Goal: Transaction & Acquisition: Purchase product/service

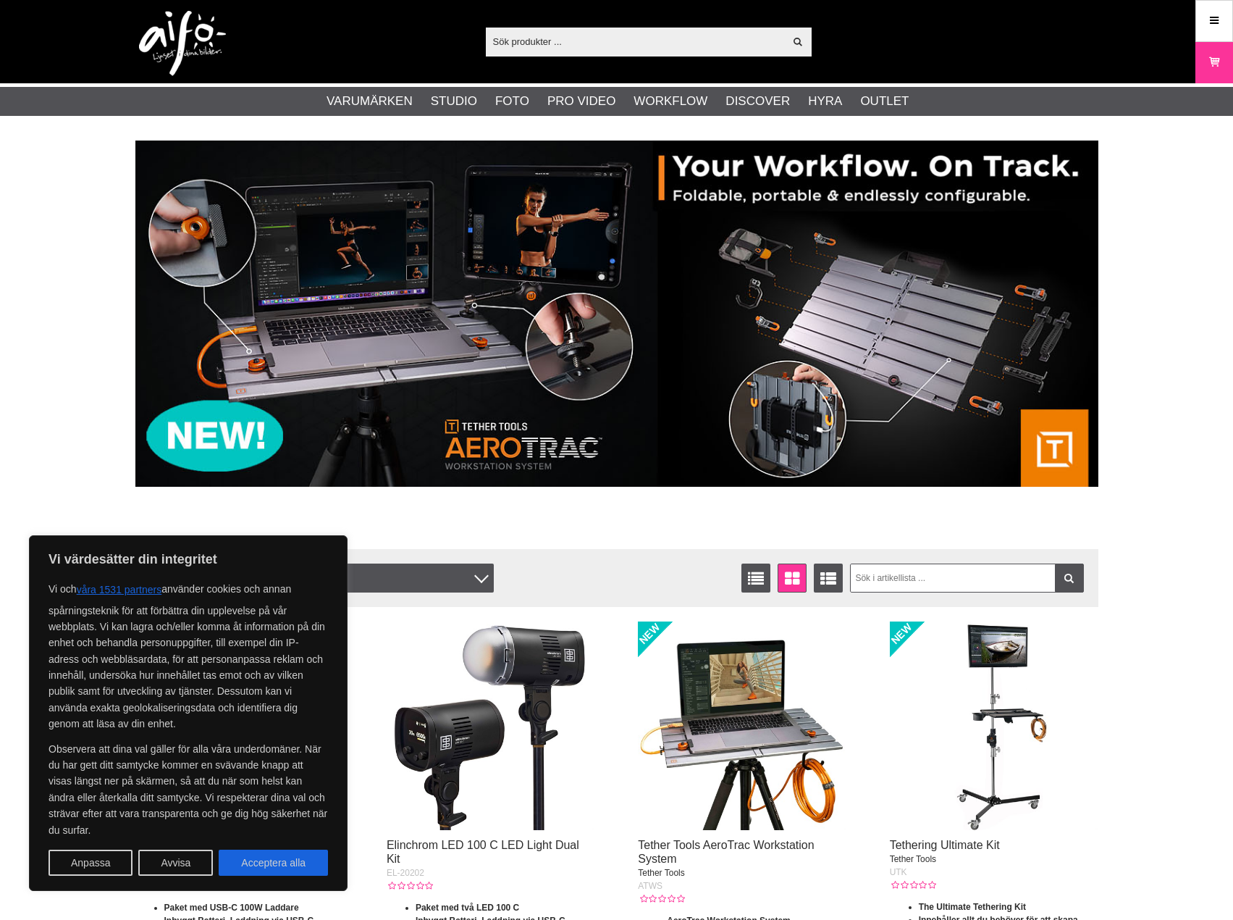
click at [659, 46] on input "text" at bounding box center [635, 41] width 299 height 22
paste input "Schneider 77mm True-Match Vari-ND Filter 10-stop"
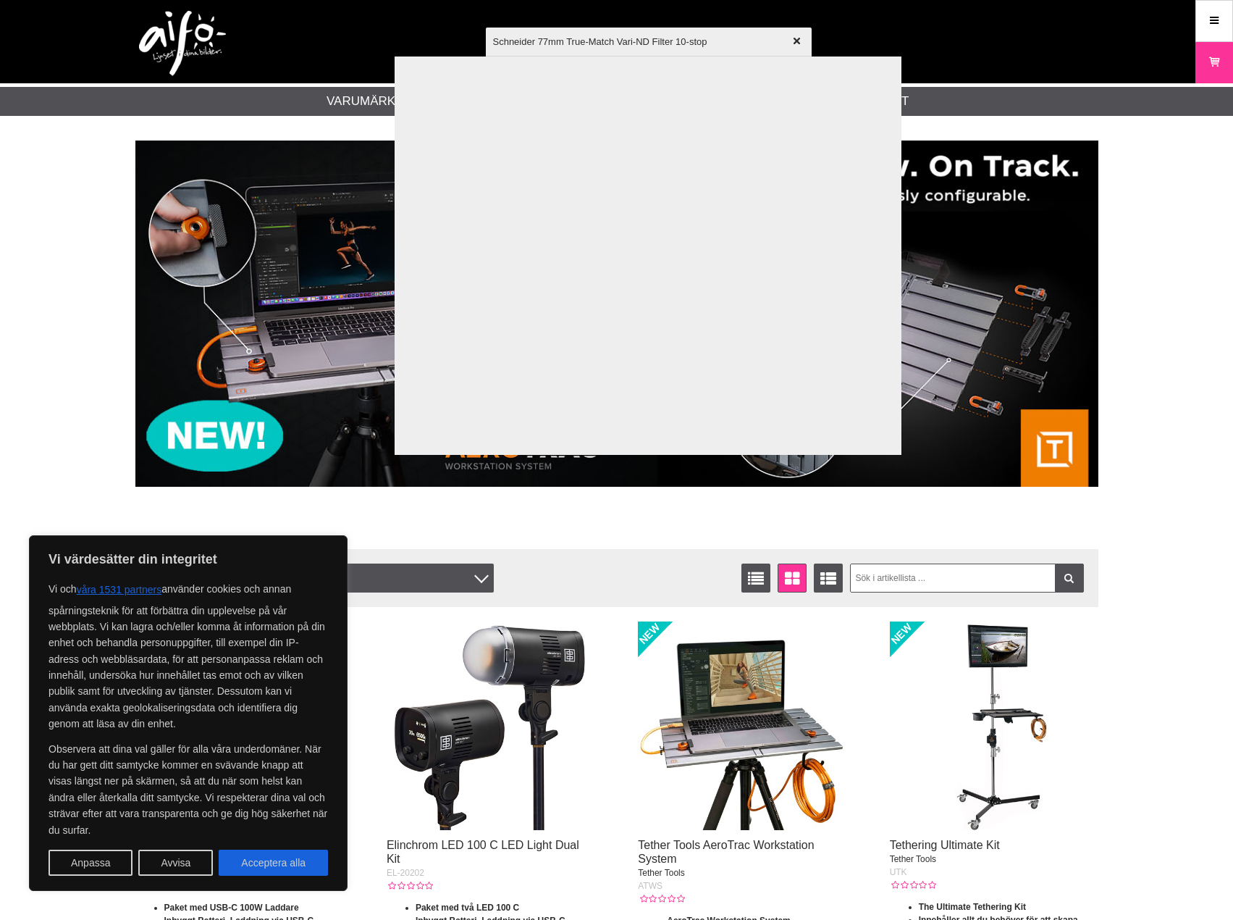
click at [805, 37] on input "Schneider 77mm True-Match Vari-ND Filter 10-stop" at bounding box center [649, 41] width 326 height 51
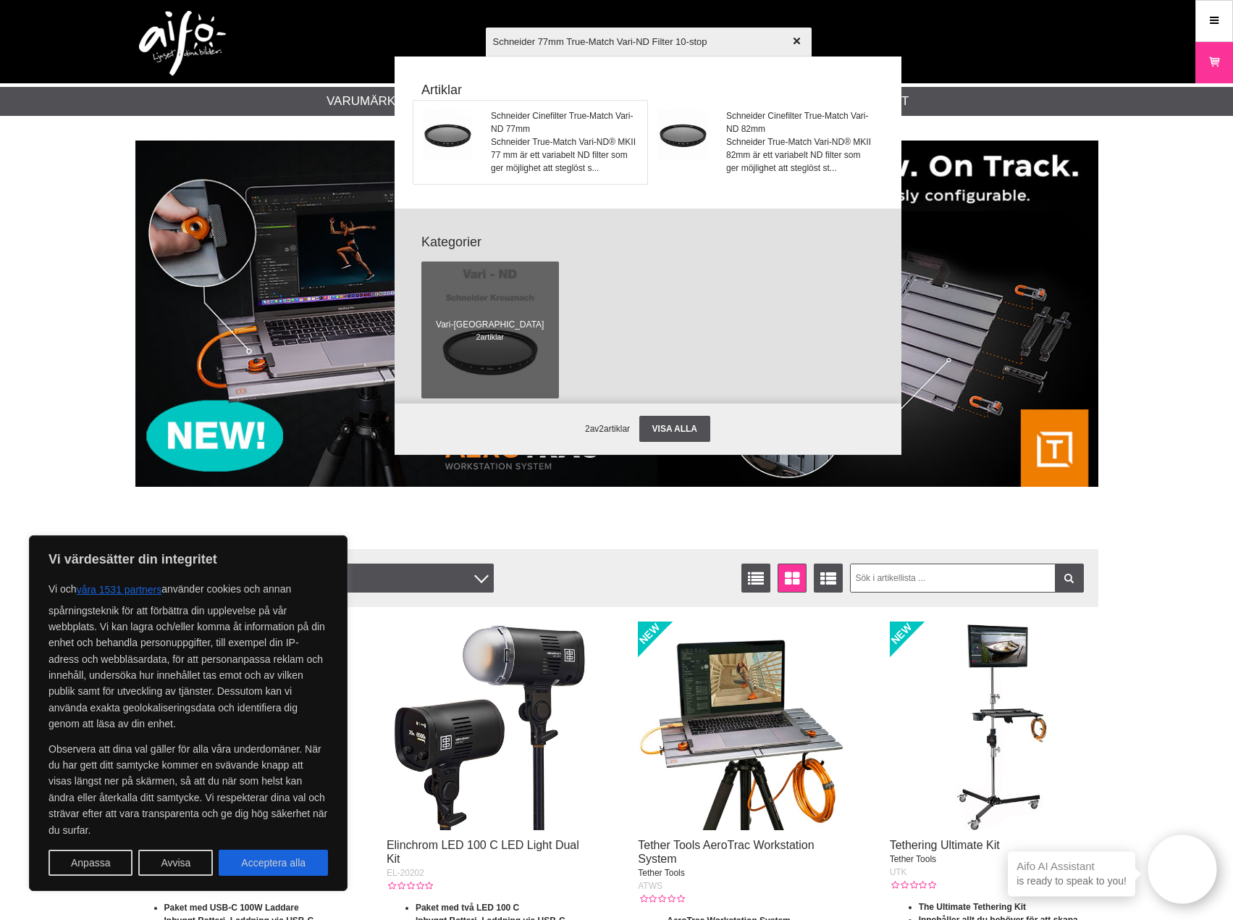
type input "Schneider 77mm True-Match Vari-ND Filter 10-stop"
click at [533, 104] on link "Schneider Cinefilter True-Match Vari-ND 77mm Schneider True-Match Vari-ND® MKII…" at bounding box center [531, 142] width 234 height 83
